Goal: Information Seeking & Learning: Learn about a topic

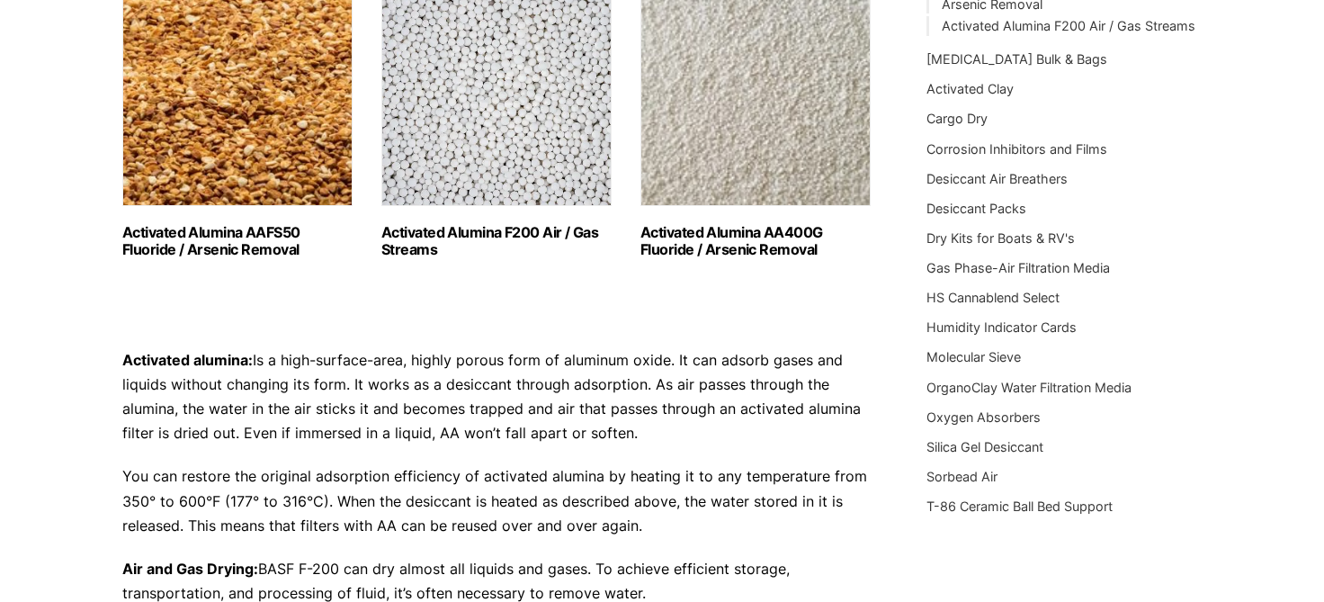
scroll to position [283, 0]
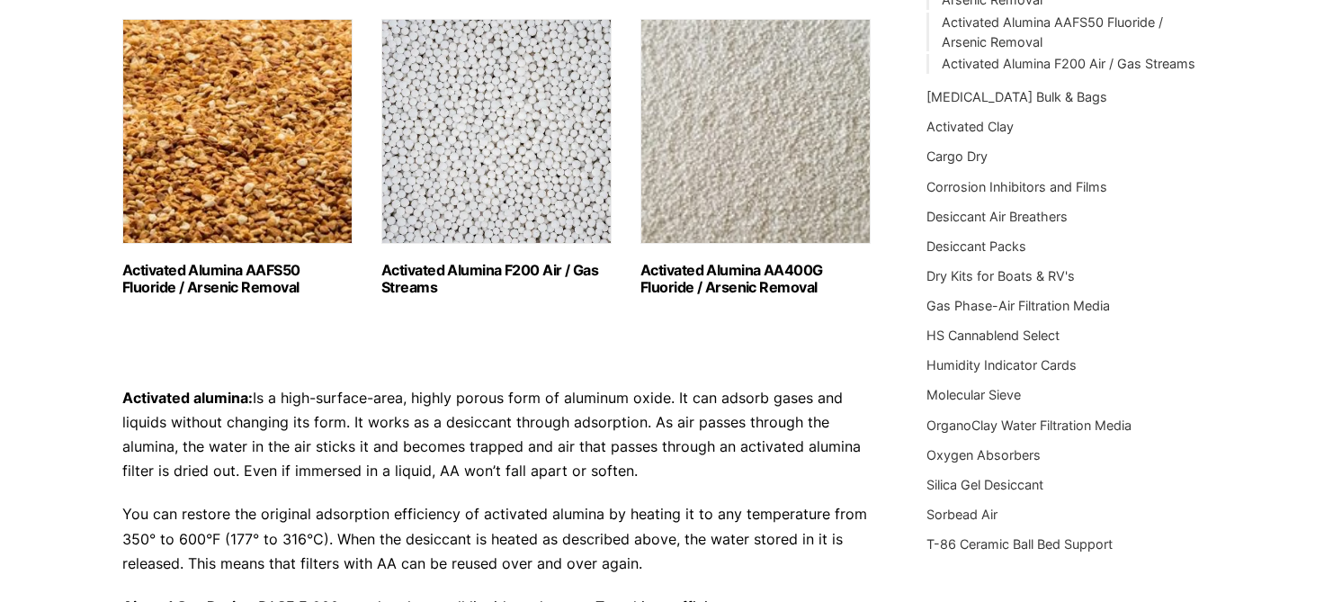
click at [531, 275] on h2 "Activated Alumina F200 Air / Gas Streams (3)" at bounding box center [496, 279] width 230 height 34
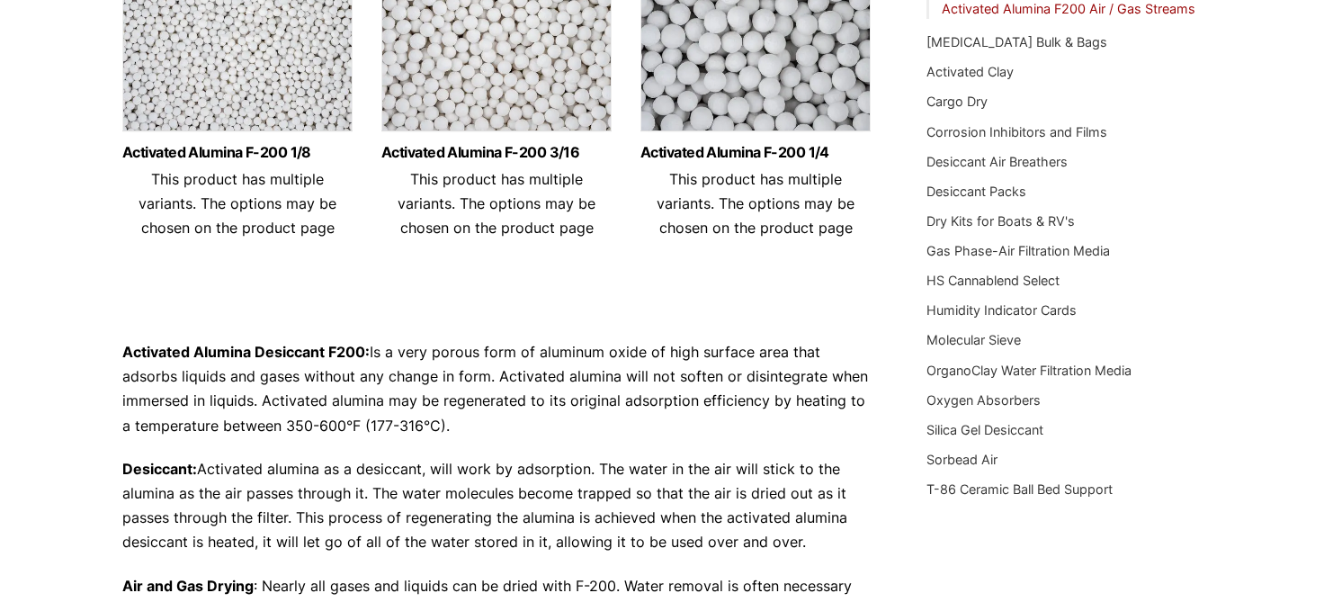
scroll to position [23, 0]
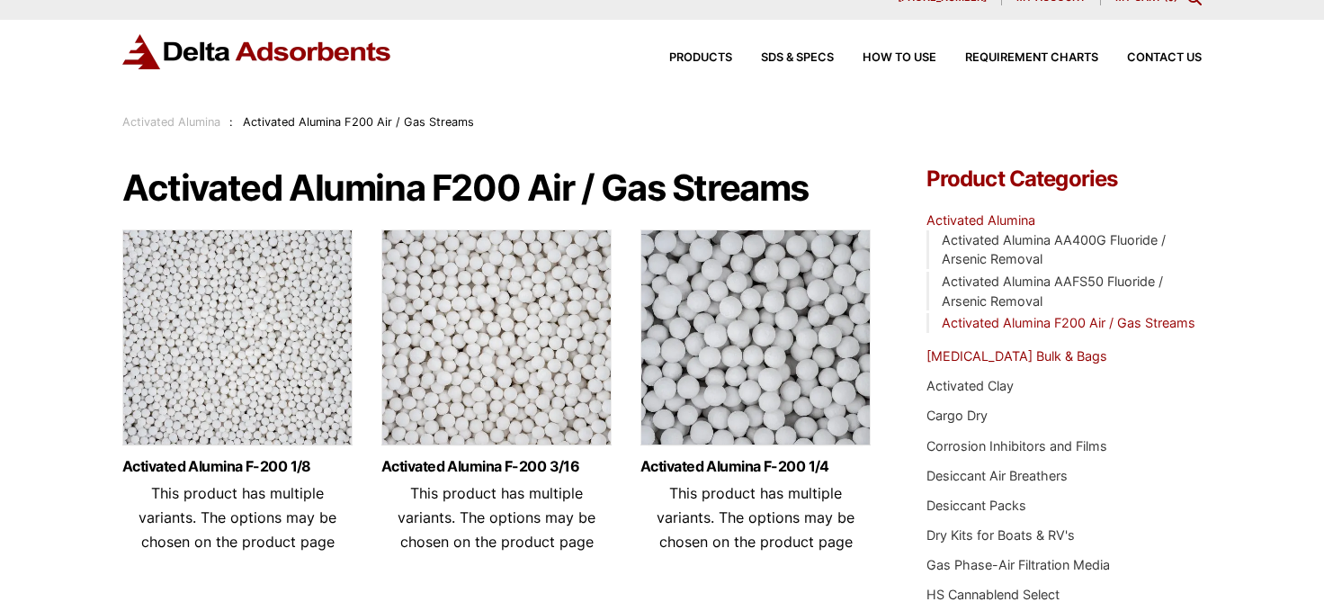
click at [1002, 350] on link "[MEDICAL_DATA] Bulk & Bags" at bounding box center [1017, 355] width 181 height 15
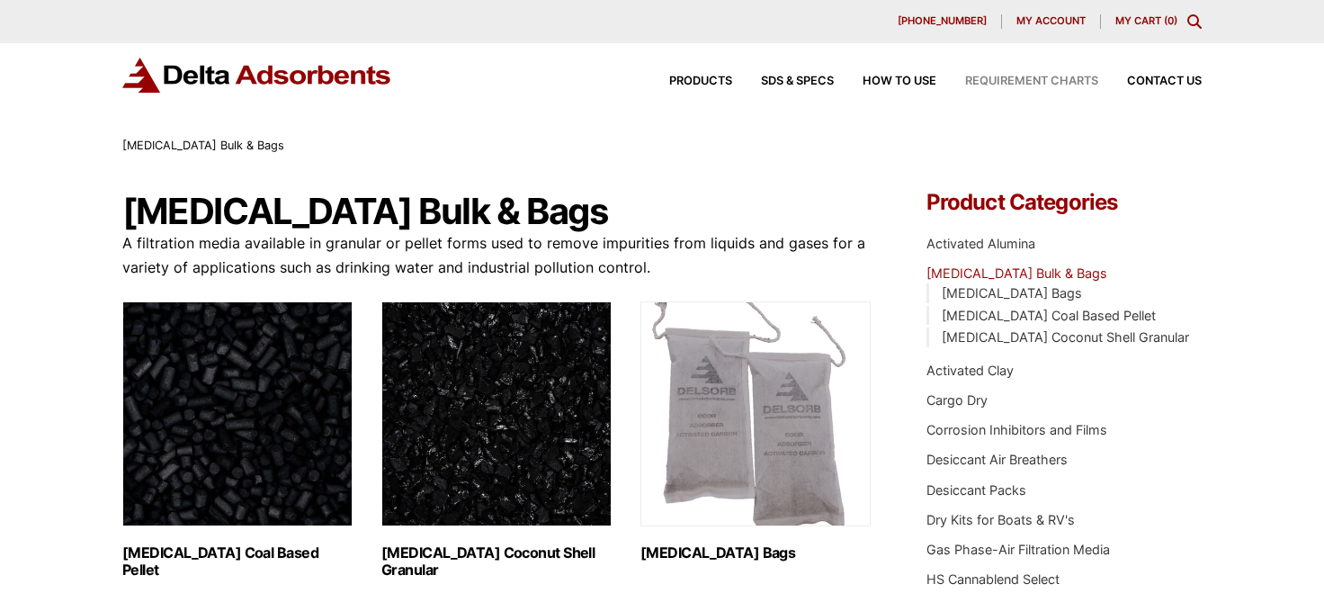
click at [990, 78] on span "Requirement Charts" at bounding box center [1031, 82] width 133 height 12
